Goal: Obtain resource: Download file/media

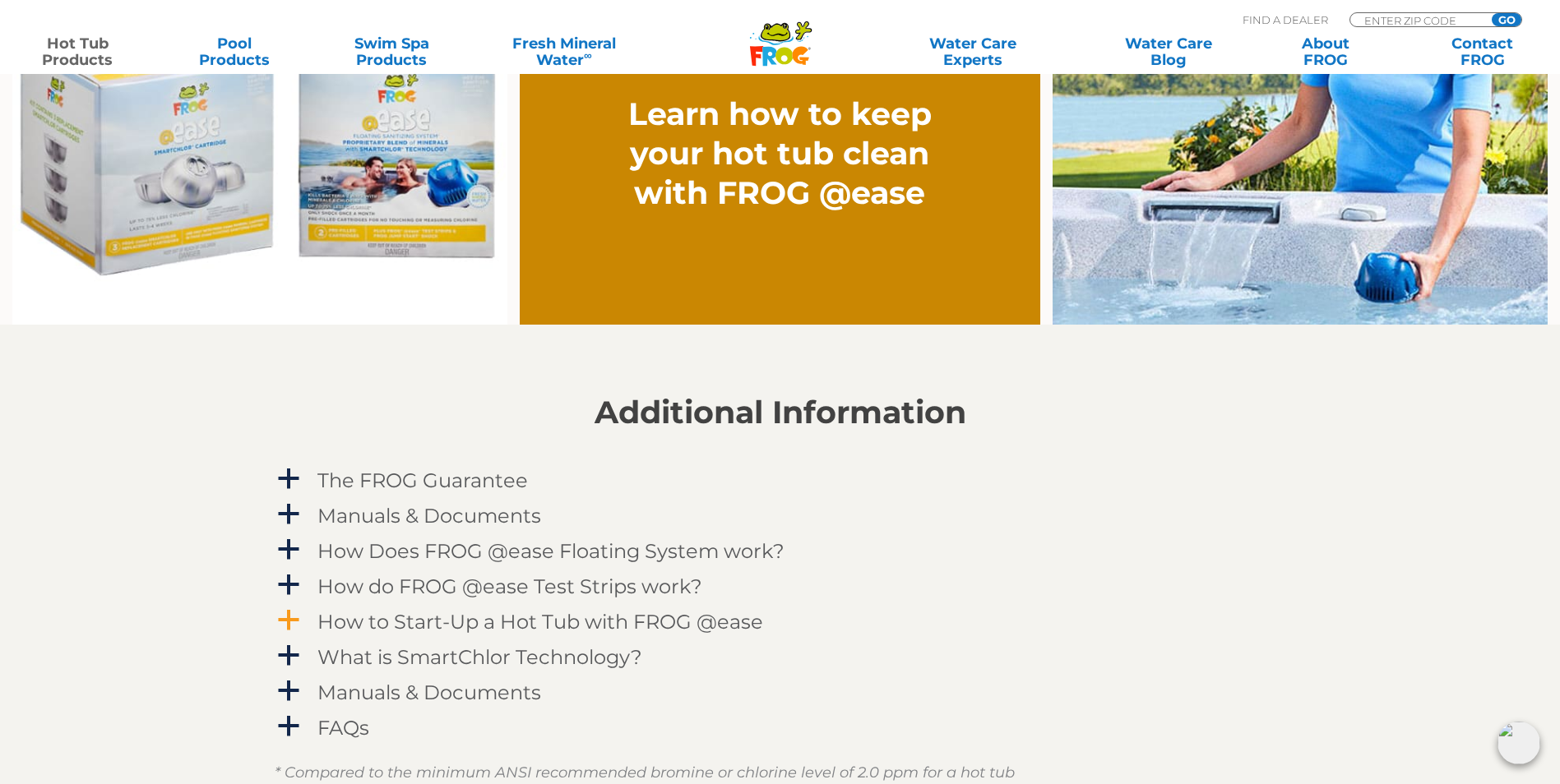
scroll to position [1644, 0]
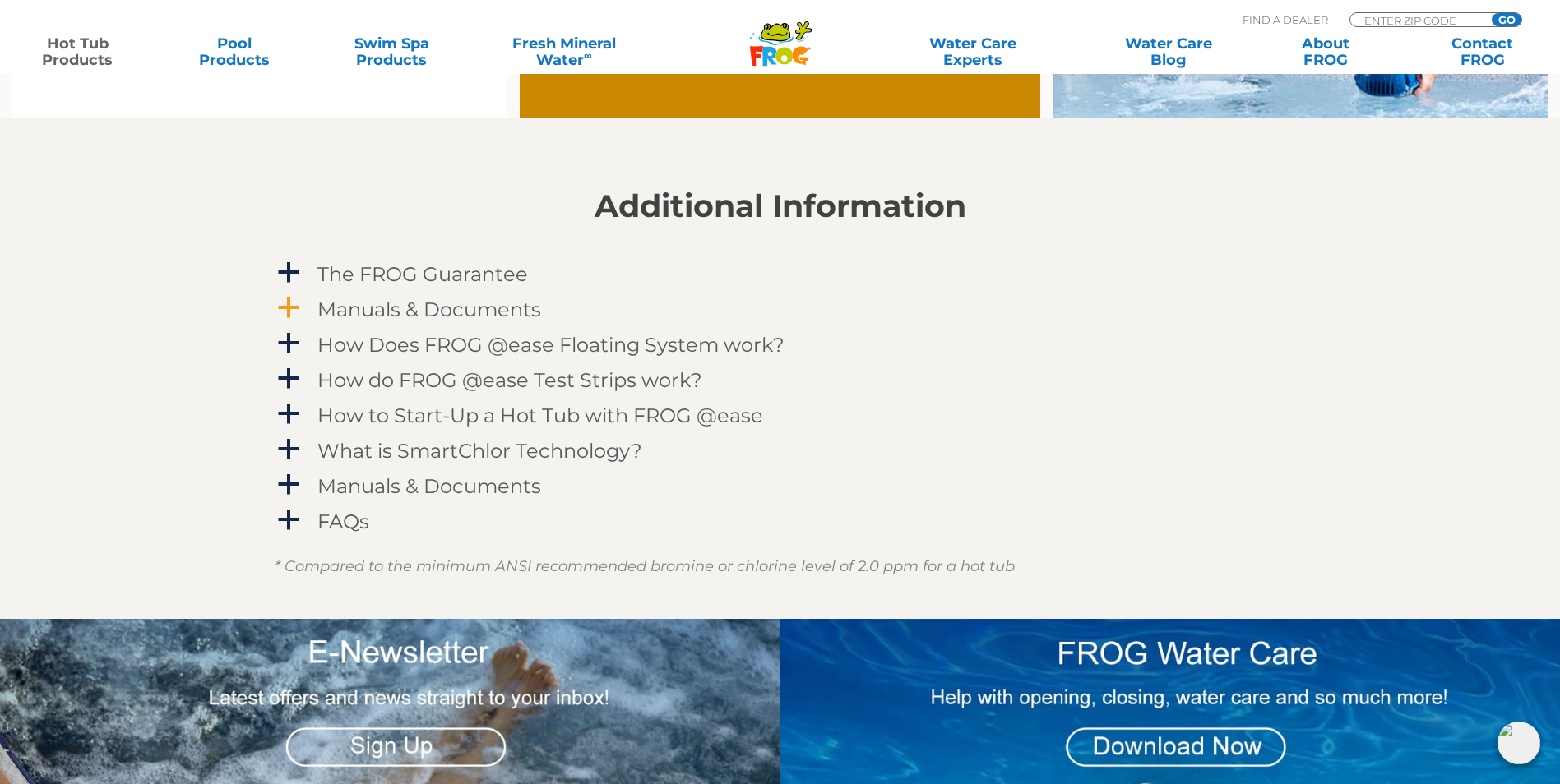
click at [284, 308] on span "a" at bounding box center [288, 308] width 25 height 25
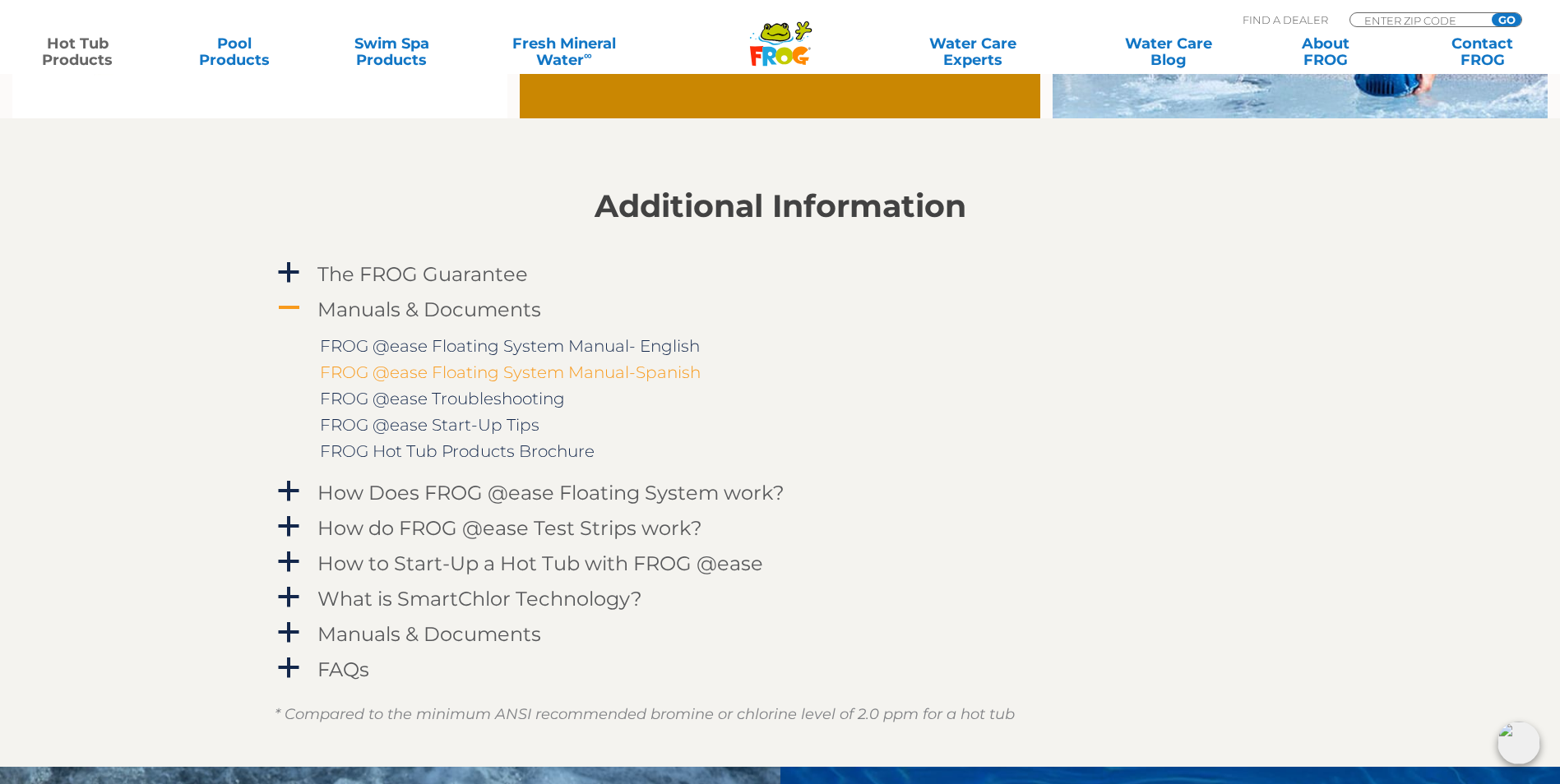
click at [491, 373] on link "FROG @ease Floating System Manual-Spanish" at bounding box center [510, 372] width 380 height 20
click at [449, 349] on link "FROG @ease Floating System Manual- English" at bounding box center [510, 346] width 380 height 20
click at [439, 444] on link "FROG Hot Tub Products Brochure" at bounding box center [457, 451] width 274 height 20
click at [292, 299] on span "A" at bounding box center [288, 308] width 25 height 25
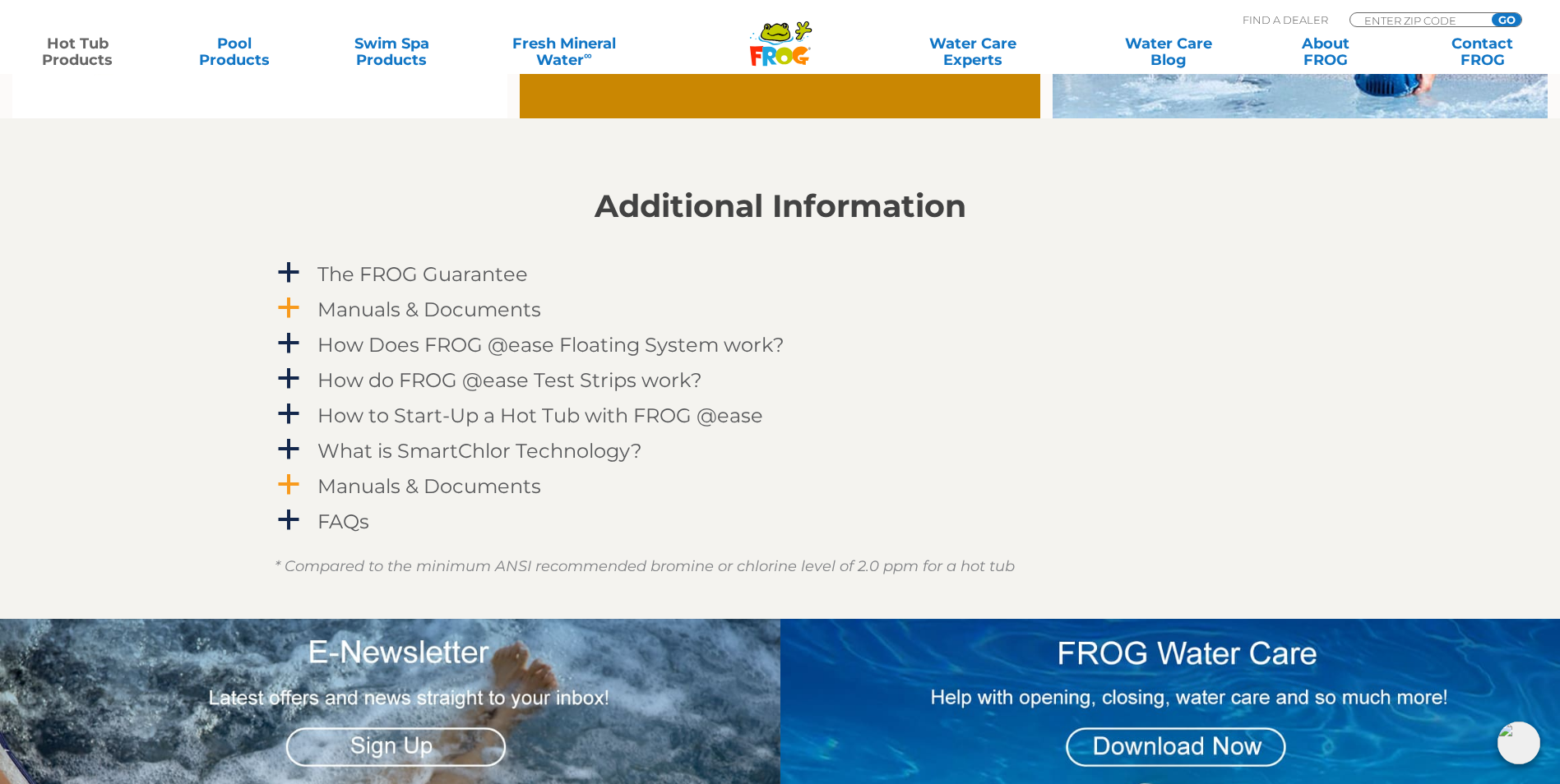
click at [286, 487] on span "a" at bounding box center [288, 485] width 25 height 25
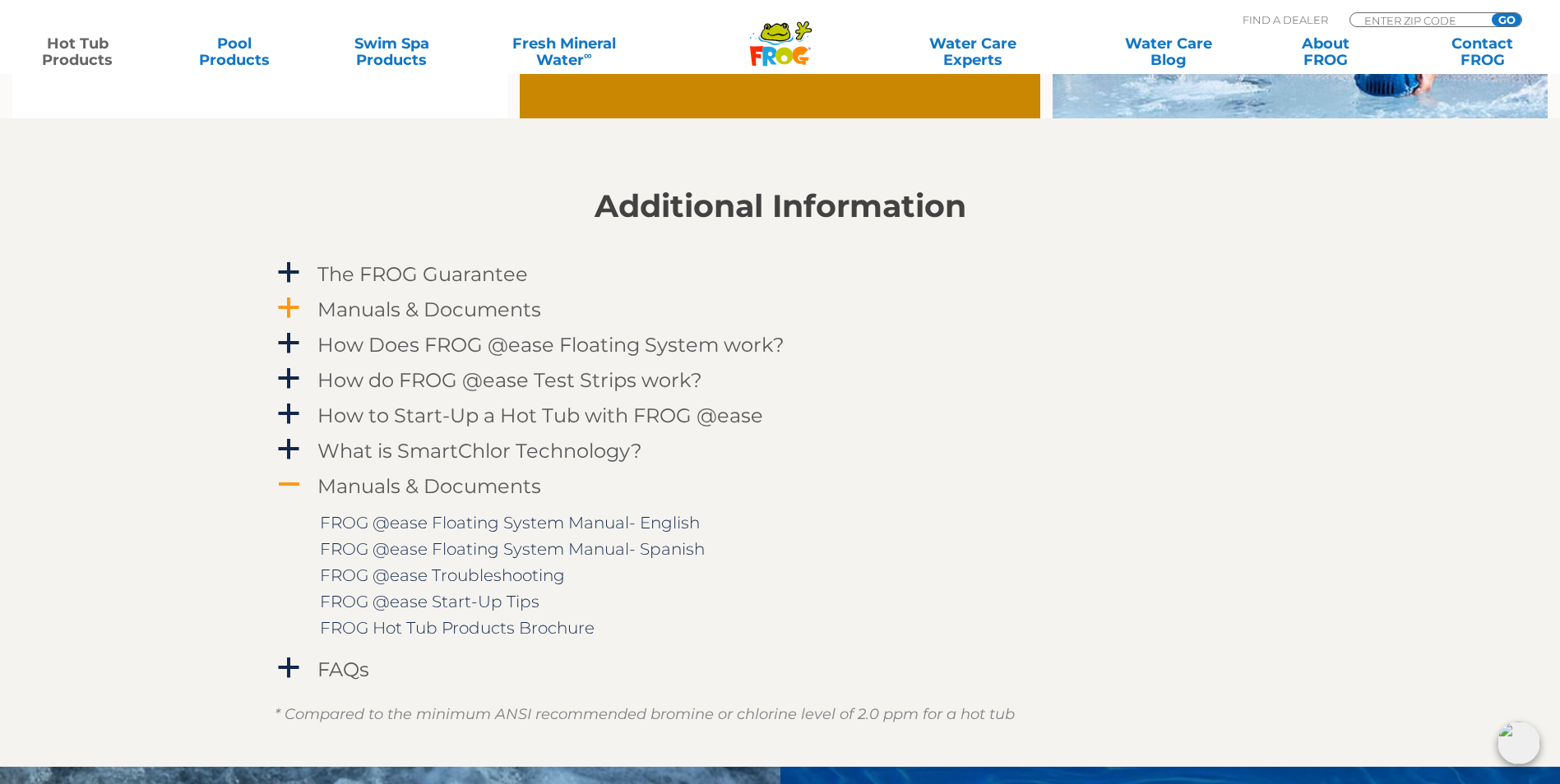
click at [294, 485] on span "A" at bounding box center [288, 485] width 25 height 25
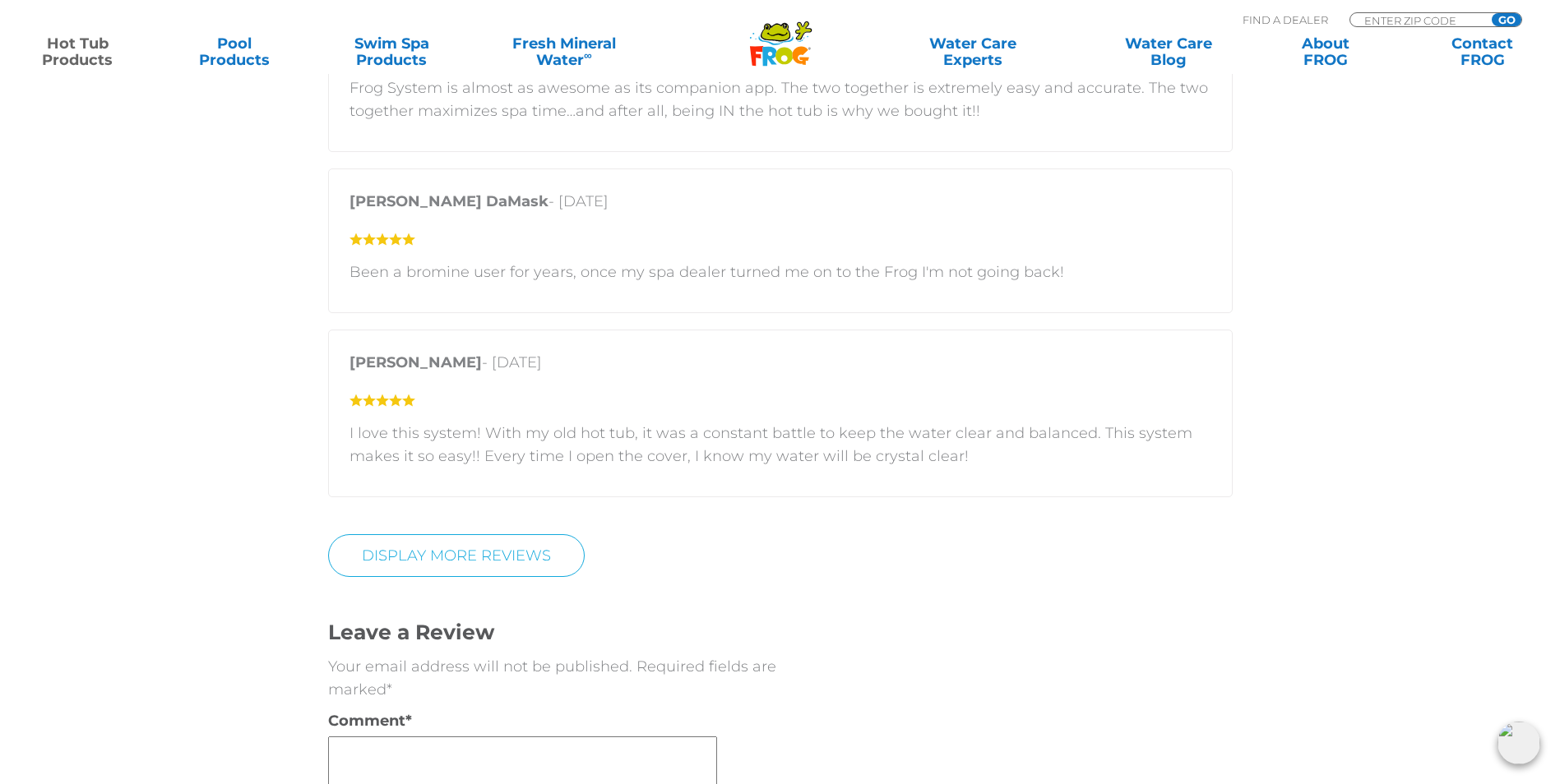
scroll to position [3781, 0]
